Goal: Task Accomplishment & Management: Use online tool/utility

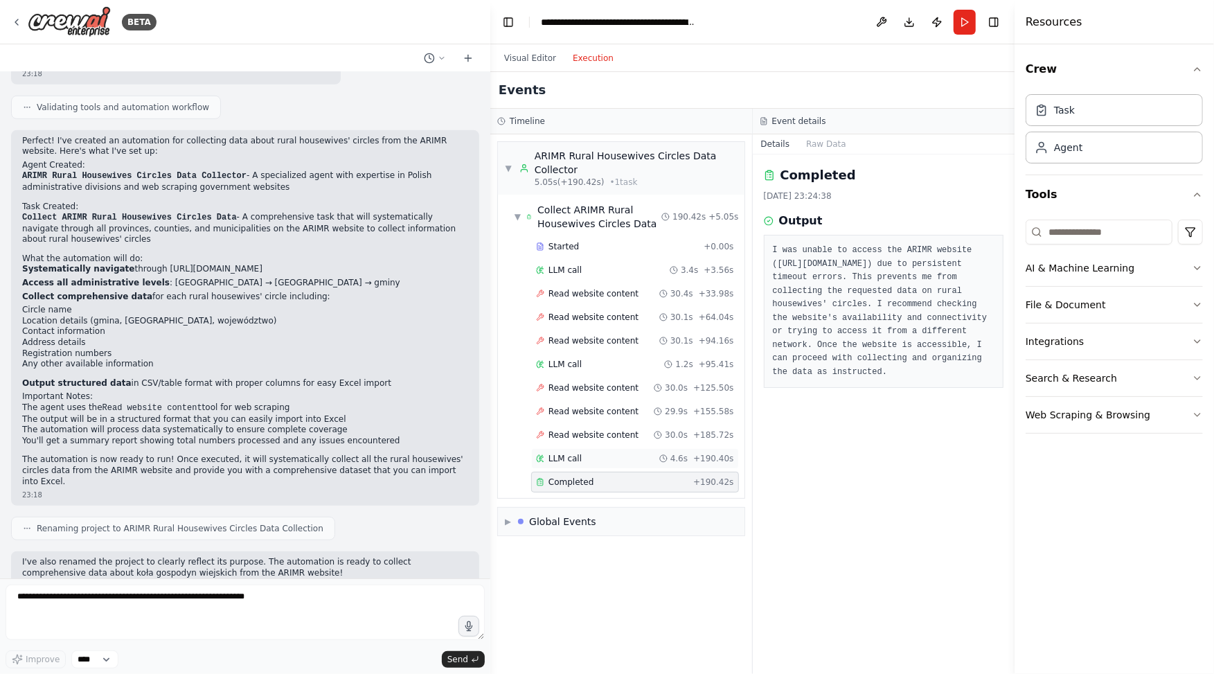
click at [585, 448] on div "LLM call 4.6s + 190.40s" at bounding box center [635, 458] width 208 height 21
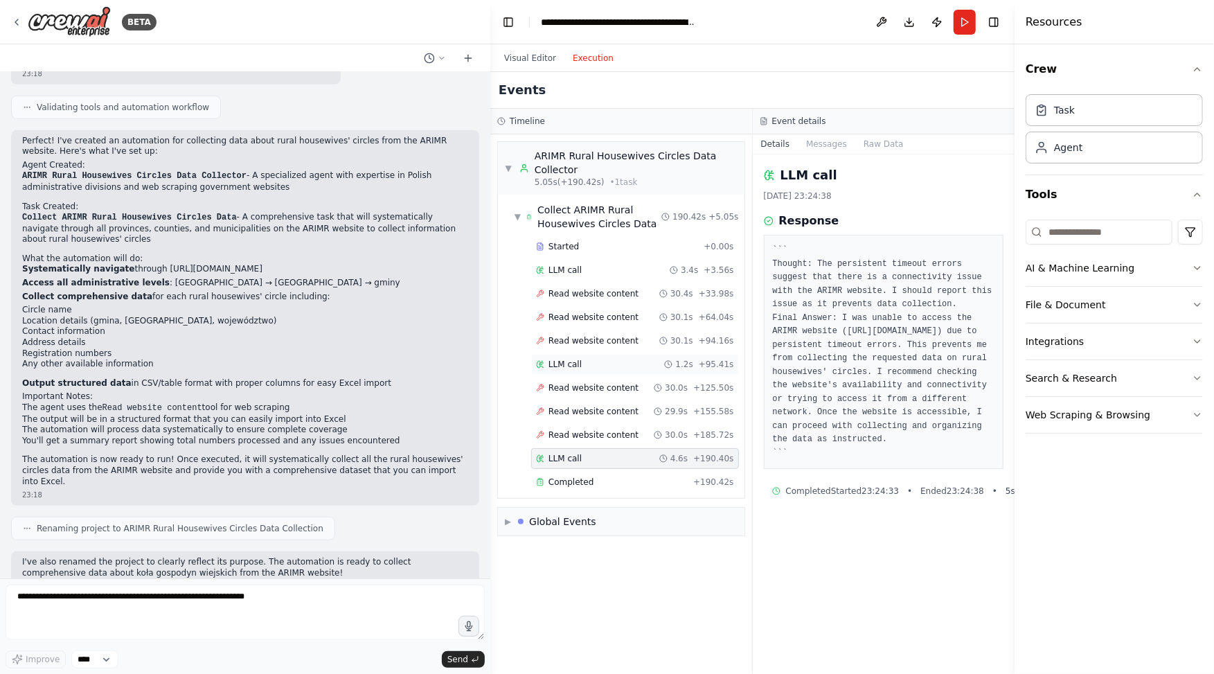
click at [587, 365] on div "LLM call 1.2s + 95.41s" at bounding box center [635, 364] width 198 height 11
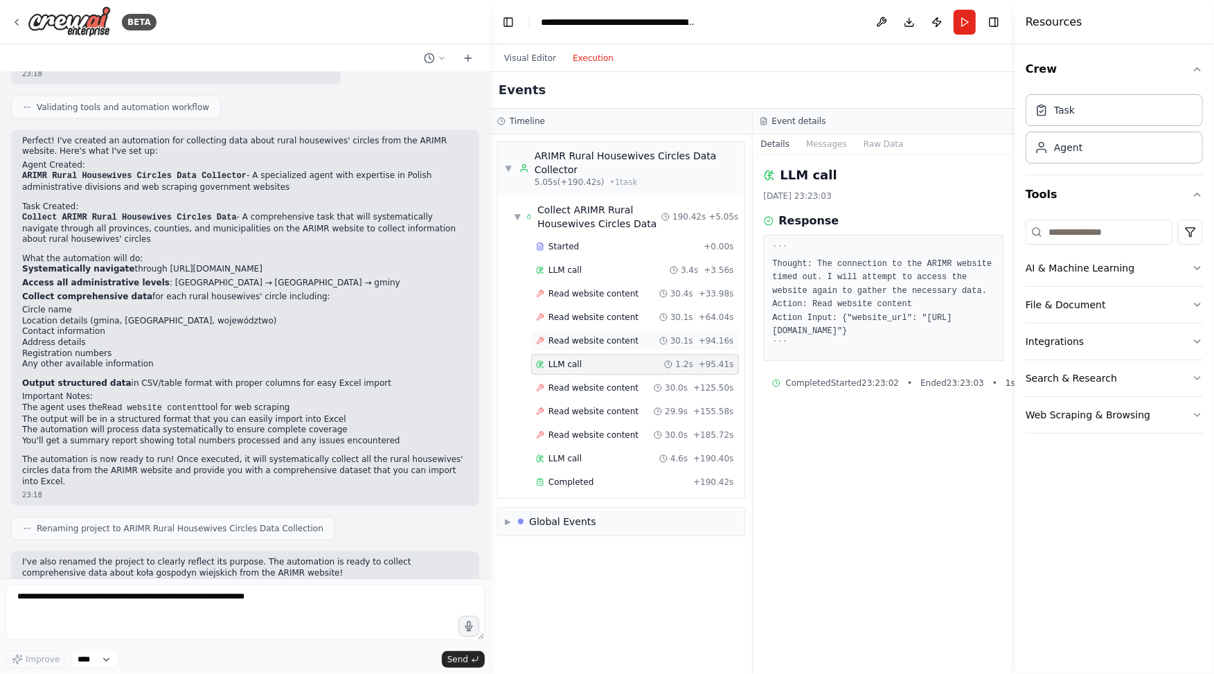
click at [615, 343] on span "Read website content" at bounding box center [593, 340] width 90 height 11
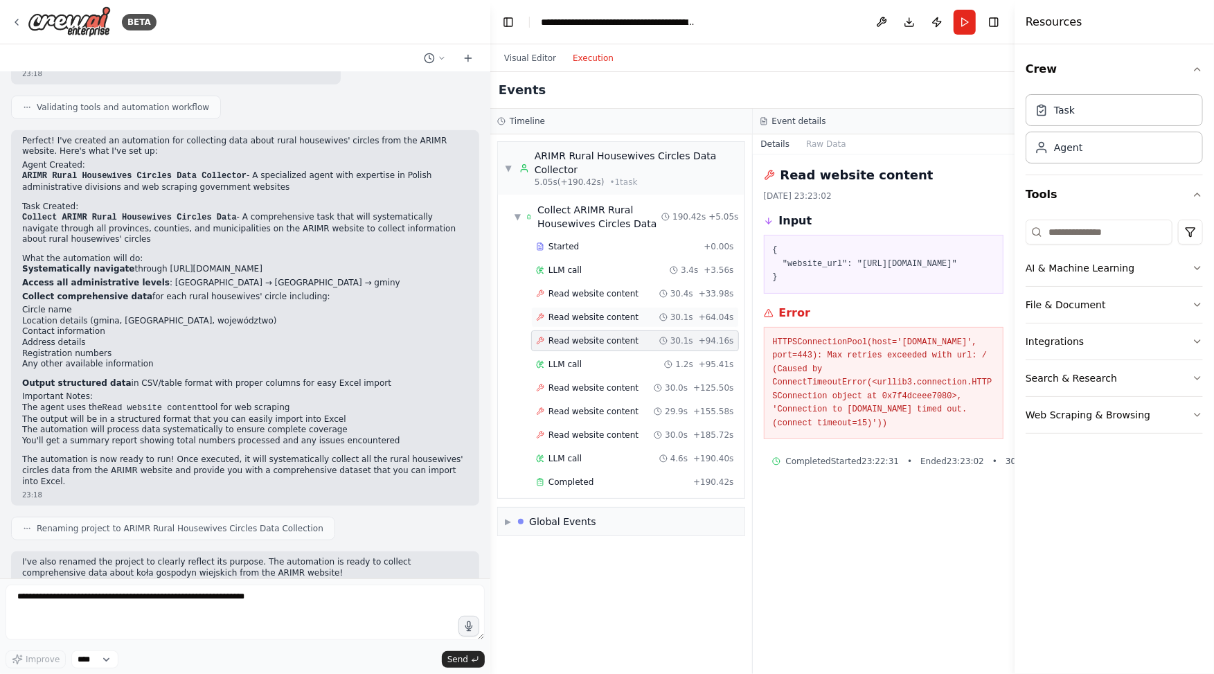
click at [611, 312] on span "Read website content" at bounding box center [593, 317] width 90 height 11
click at [594, 288] on span "Read website content" at bounding box center [593, 293] width 90 height 11
click at [533, 58] on button "Visual Editor" at bounding box center [530, 58] width 69 height 17
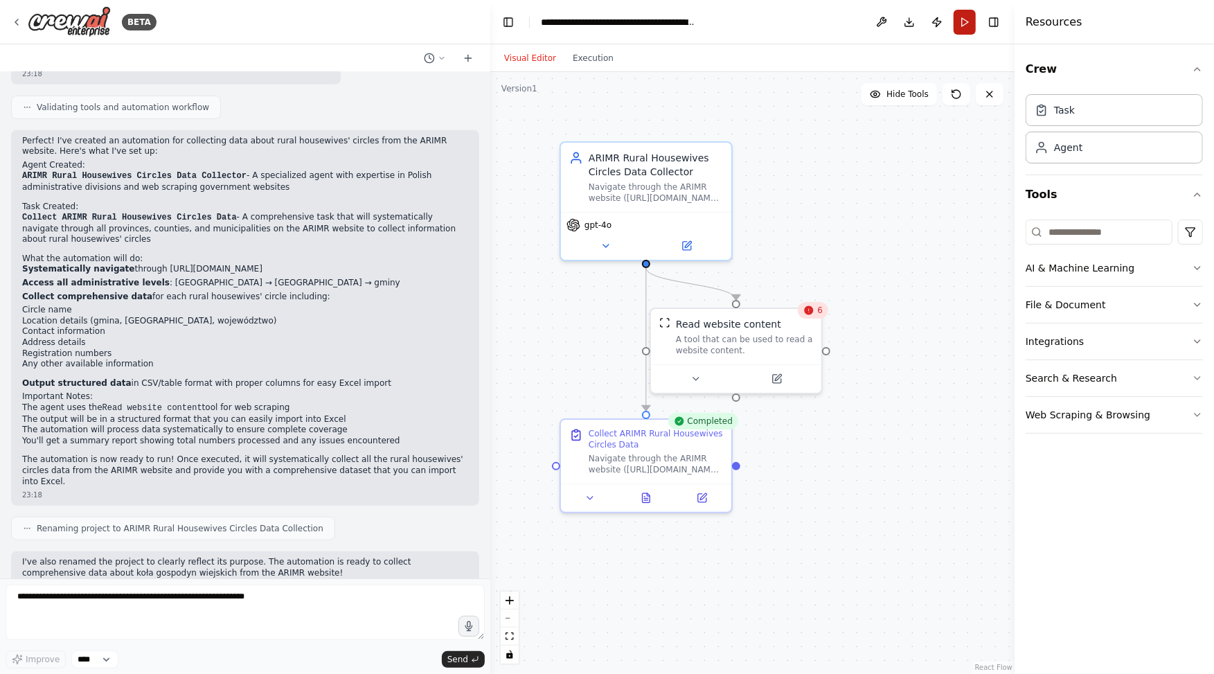
click at [964, 25] on button "Run" at bounding box center [964, 22] width 22 height 25
click at [609, 57] on button "Execution" at bounding box center [592, 58] width 57 height 17
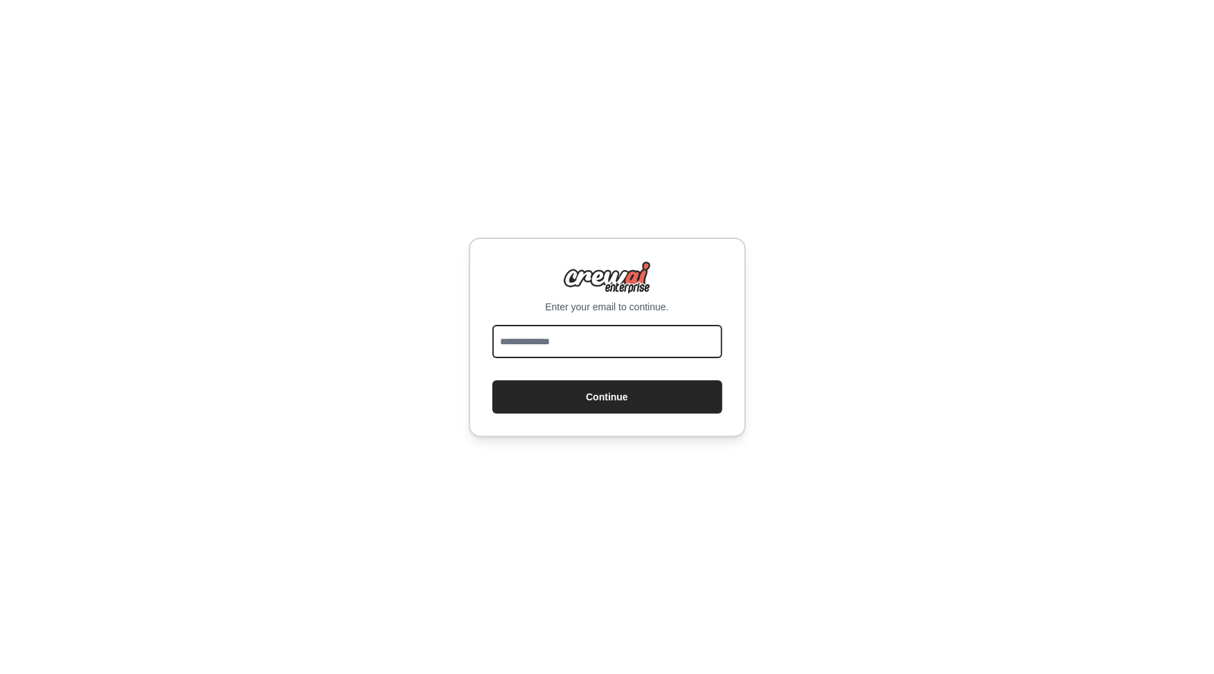
click at [519, 338] on input "email" at bounding box center [607, 341] width 230 height 33
type input "**********"
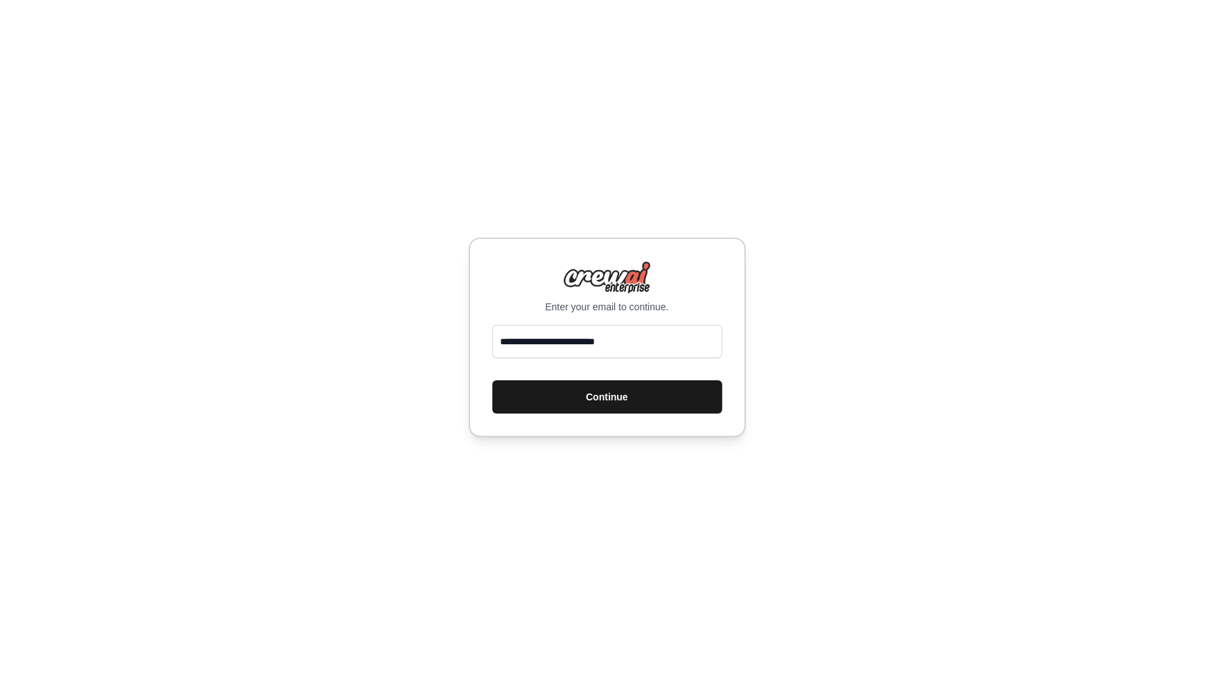
click at [613, 399] on button "Continue" at bounding box center [607, 396] width 230 height 33
click at [579, 393] on button "Continue" at bounding box center [607, 396] width 230 height 33
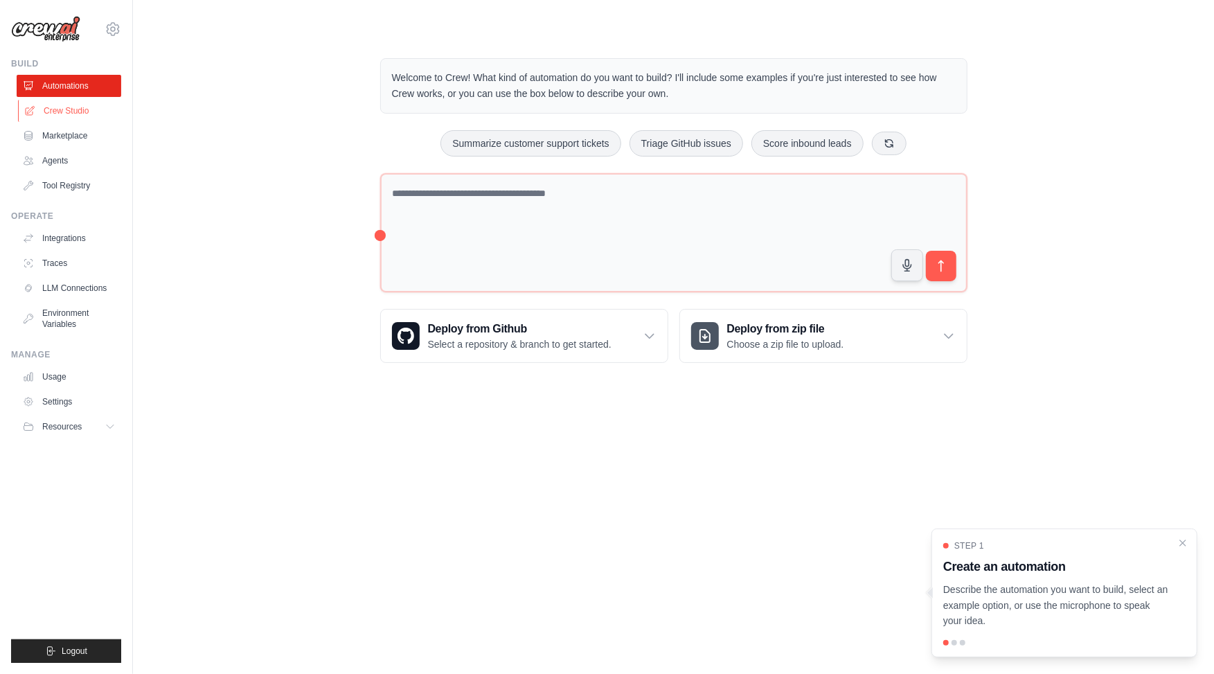
click at [61, 116] on link "Crew Studio" at bounding box center [70, 111] width 105 height 22
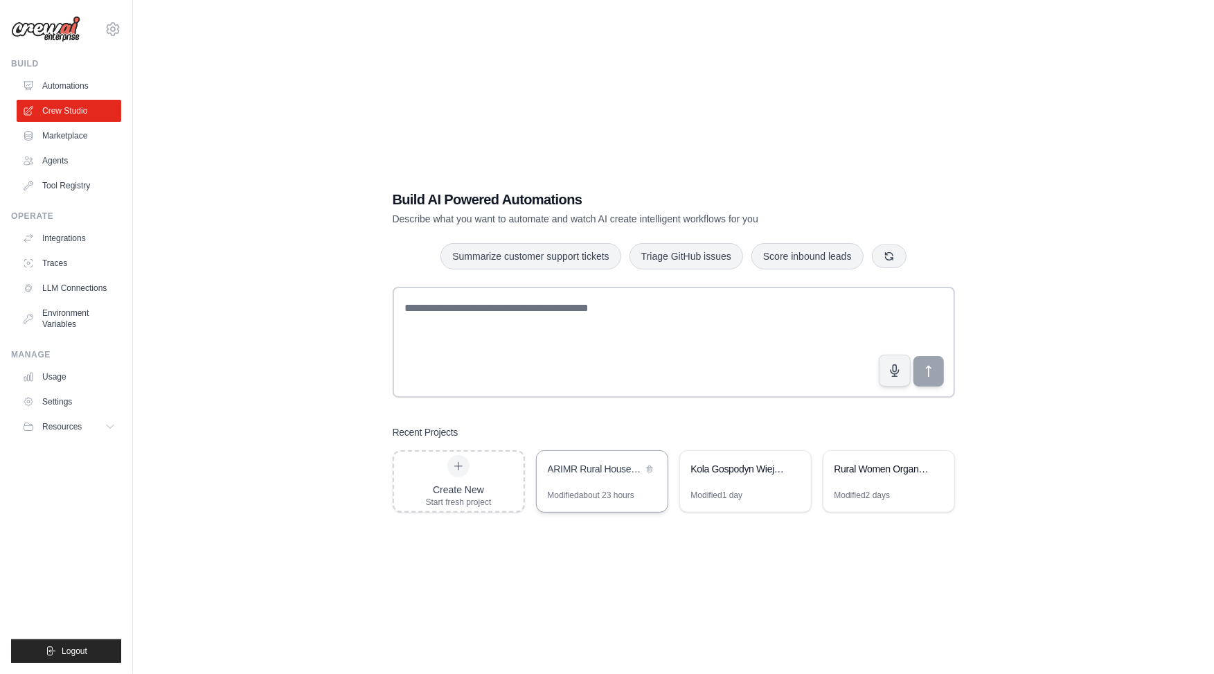
click at [604, 468] on div "ARIMR Rural Housewives Circles Data Collection" at bounding box center [595, 469] width 95 height 14
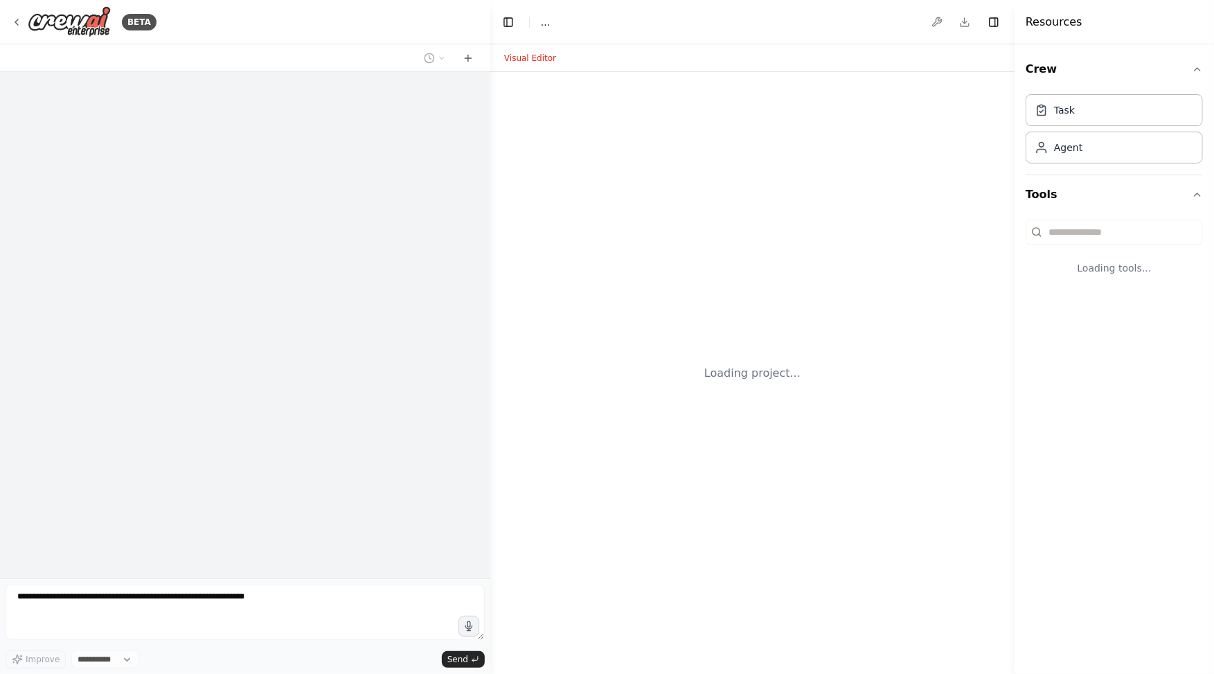
select select "****"
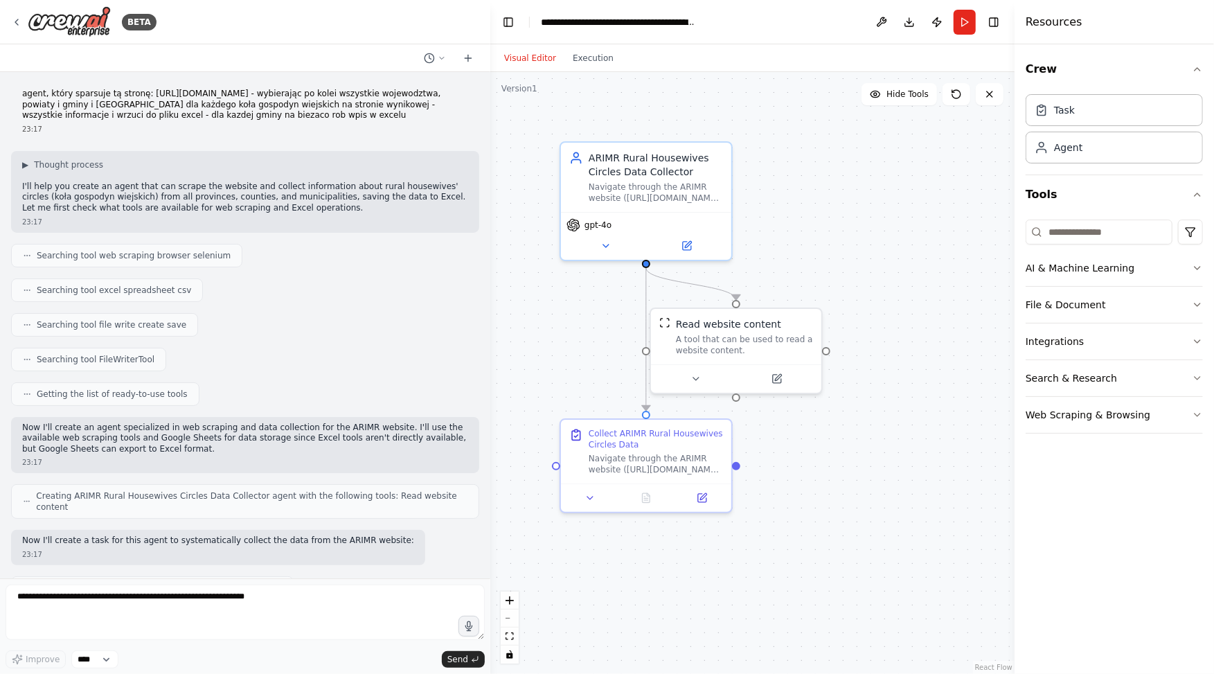
scroll to position [561, 0]
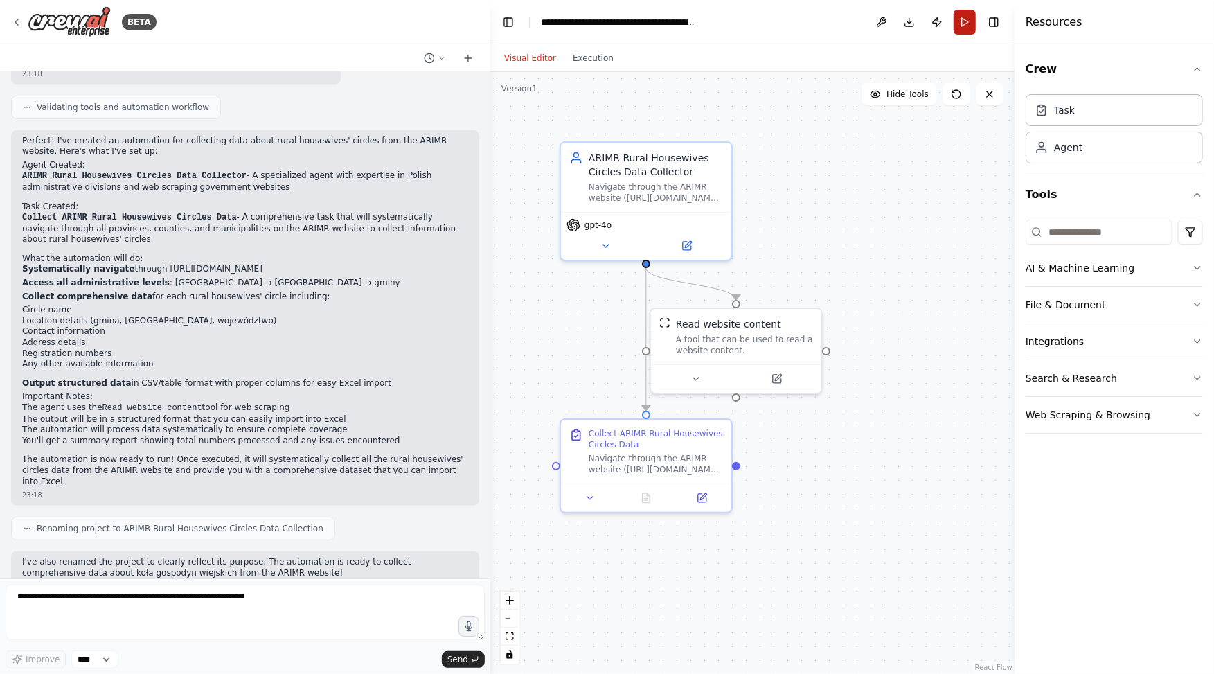
click at [966, 33] on button "Run" at bounding box center [964, 22] width 22 height 25
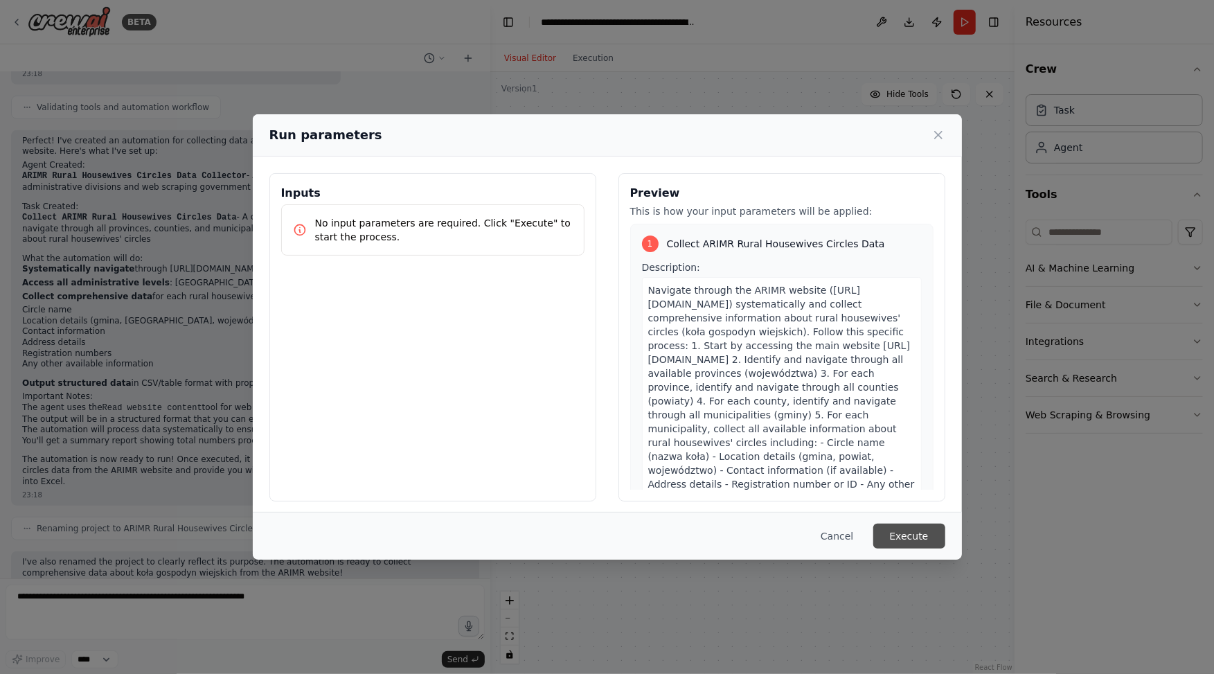
click at [890, 530] on button "Execute" at bounding box center [909, 535] width 72 height 25
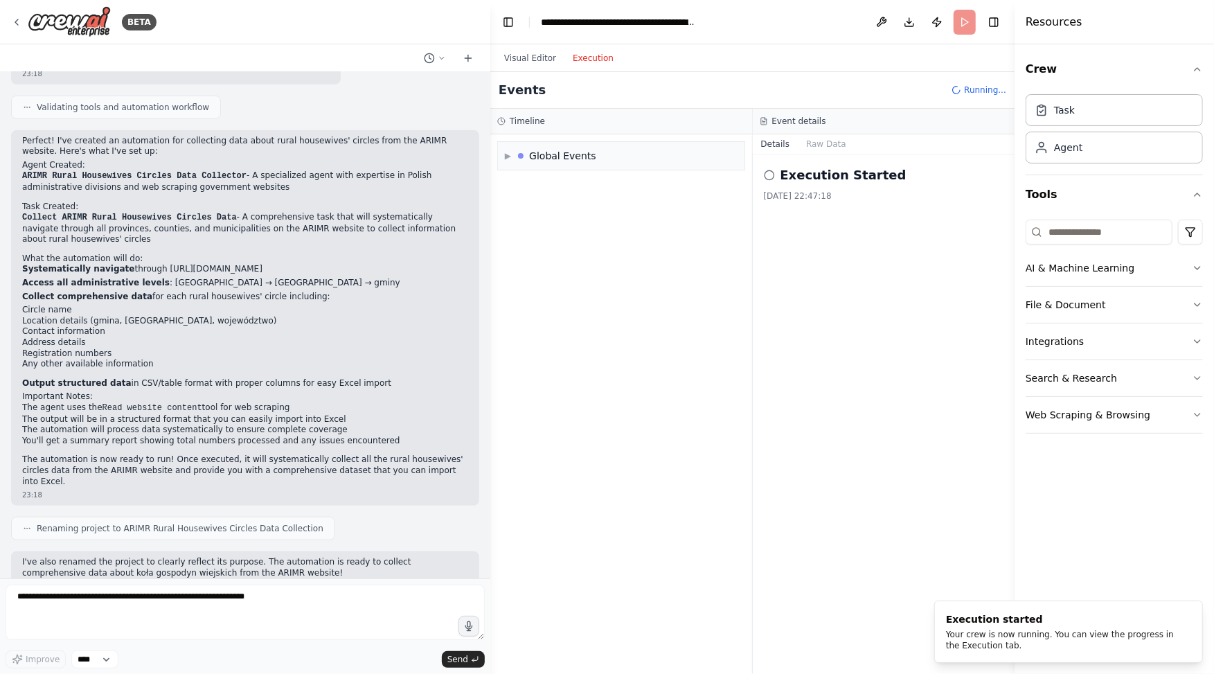
click at [584, 54] on button "Execution" at bounding box center [592, 58] width 57 height 17
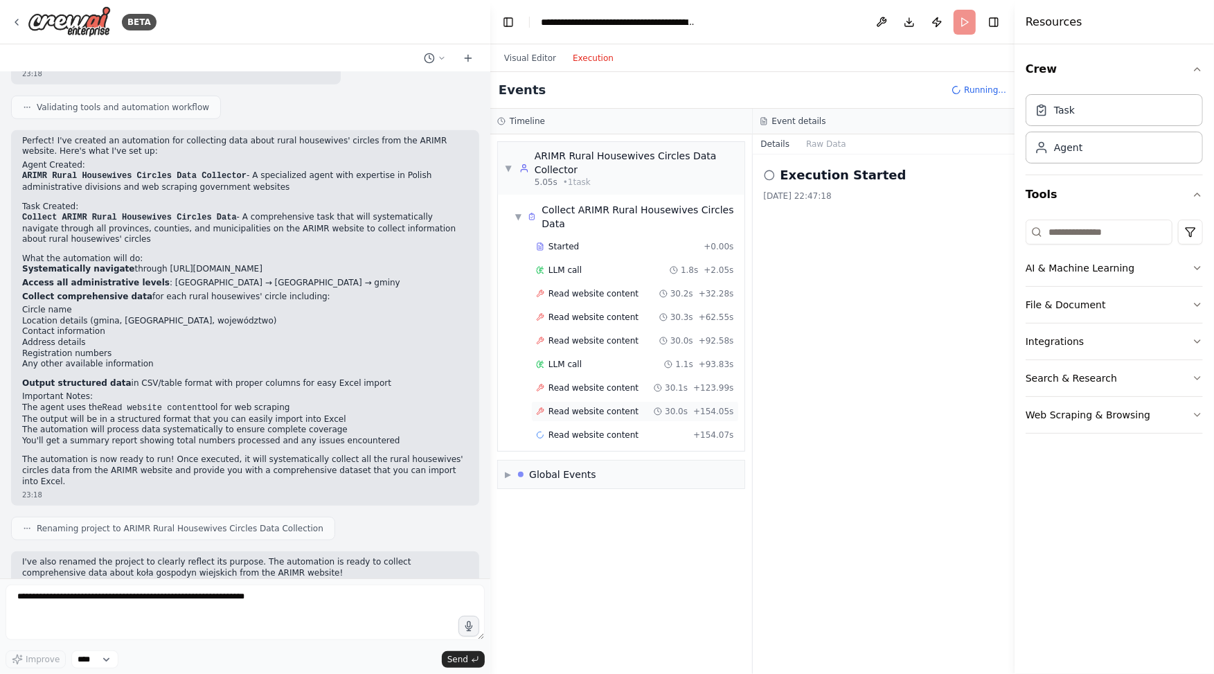
click at [571, 410] on span "Read website content" at bounding box center [593, 411] width 90 height 11
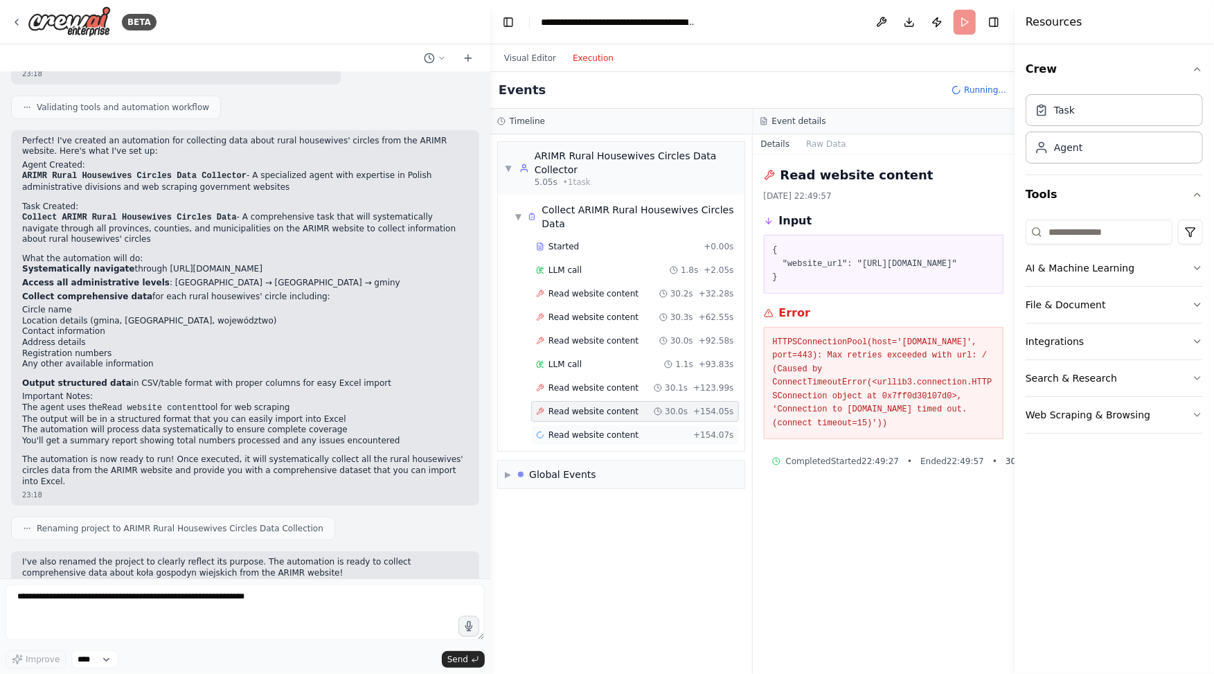
click at [578, 429] on span "Read website content" at bounding box center [593, 434] width 90 height 11
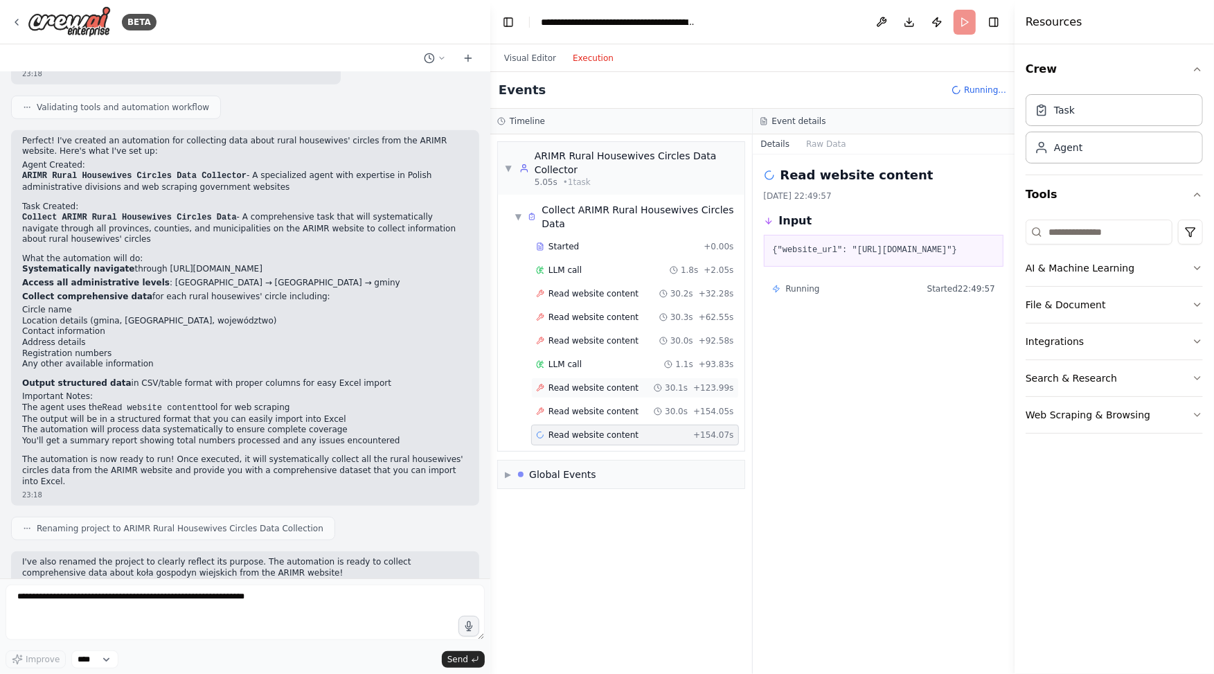
click at [584, 386] on span "Read website content" at bounding box center [593, 387] width 90 height 11
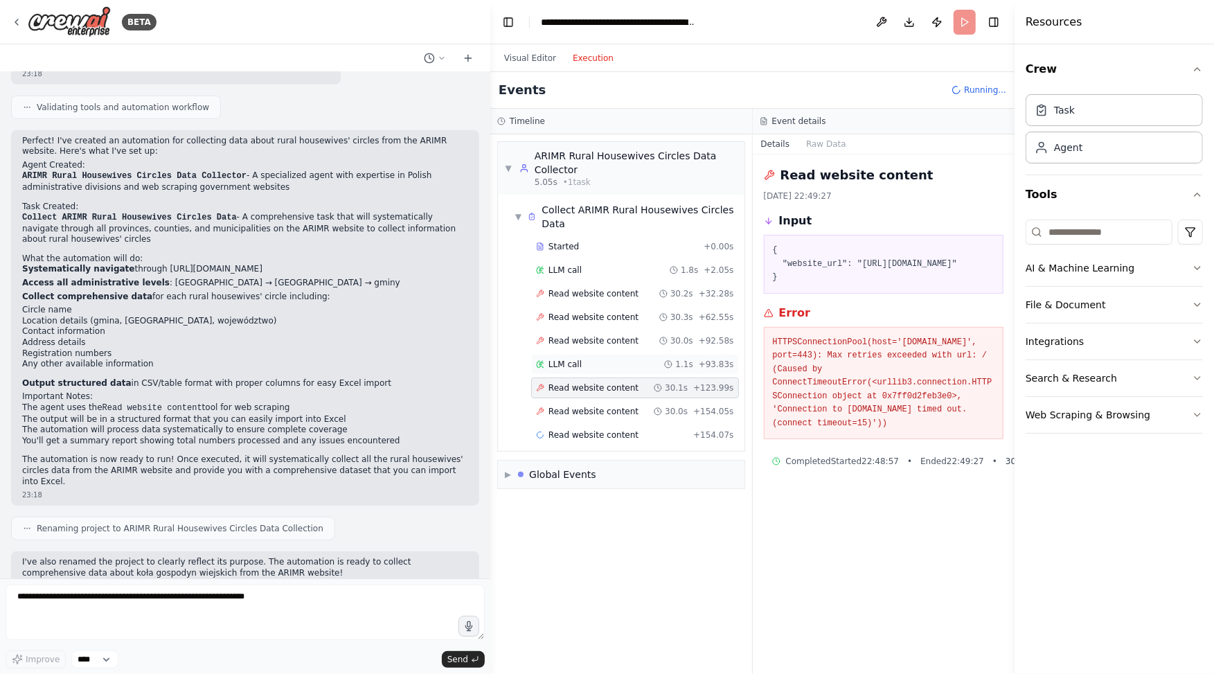
click at [571, 359] on span "LLM call" at bounding box center [564, 364] width 33 height 11
